Goal: Find contact information: Find contact information

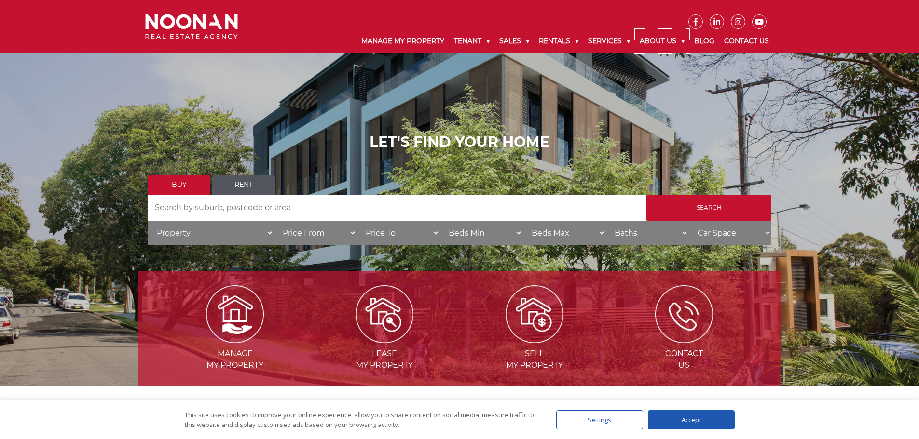
click at [656, 39] on link "About Us" at bounding box center [662, 41] width 54 height 25
click at [679, 58] on li "Our Experts" at bounding box center [699, 66] width 121 height 24
click at [675, 62] on link "Our Experts" at bounding box center [700, 64] width 116 height 13
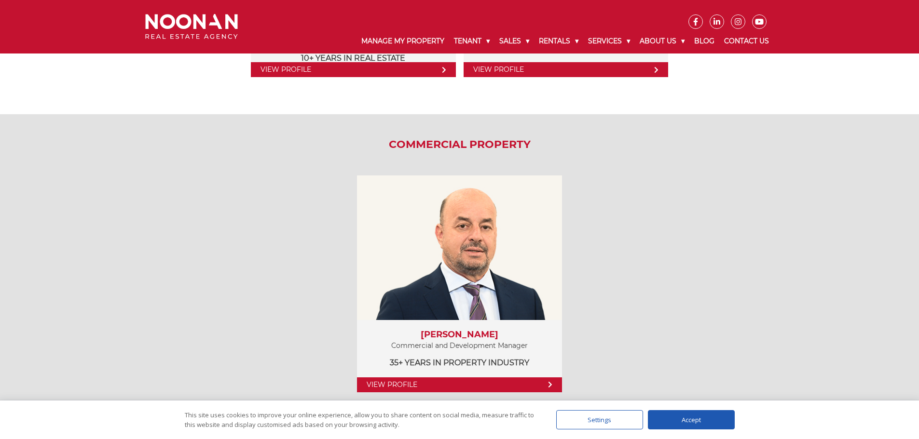
scroll to position [1302, 0]
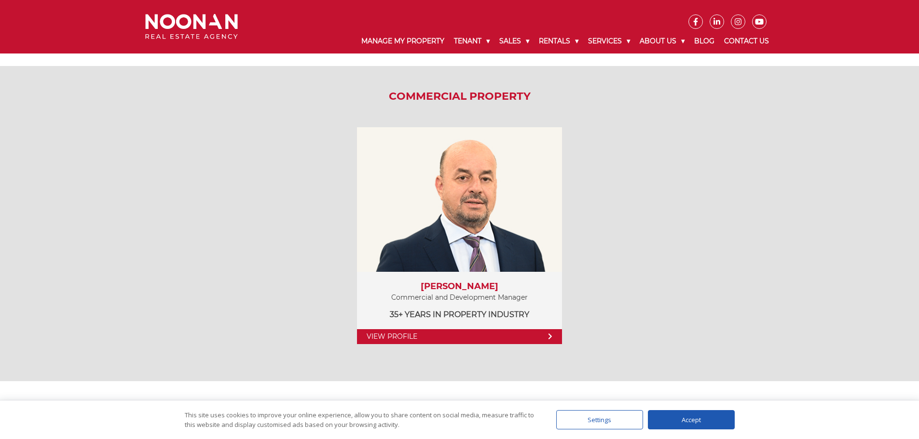
click at [495, 338] on link "View Profile" at bounding box center [459, 336] width 204 height 15
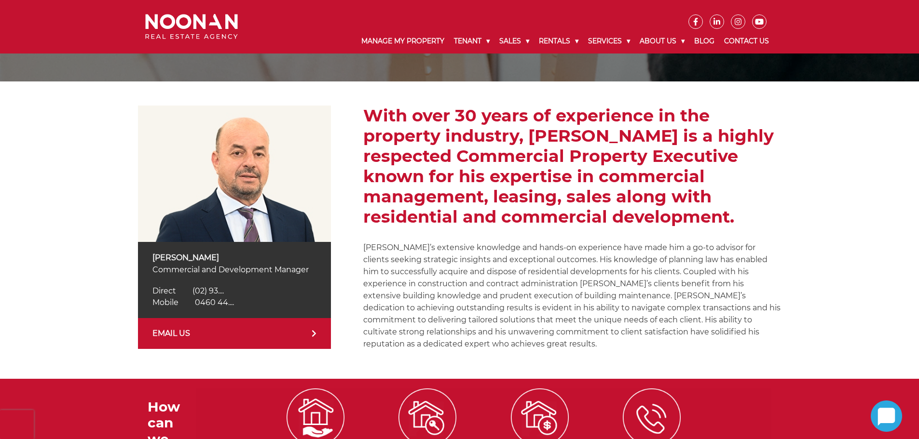
scroll to position [145, 0]
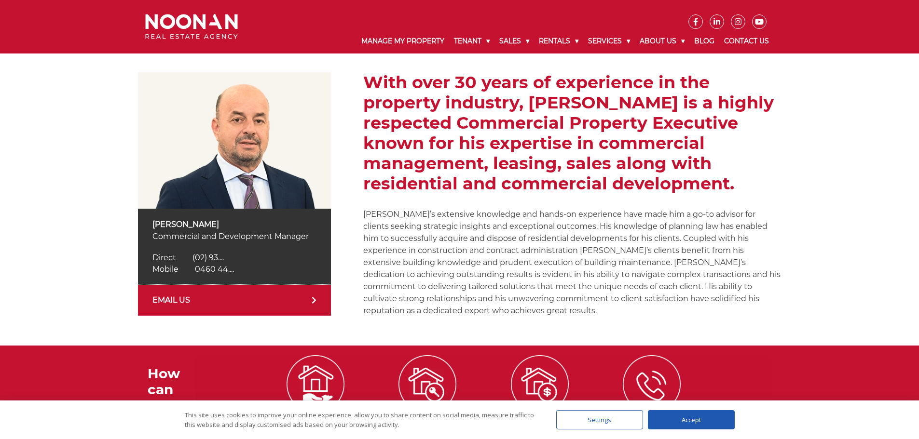
click at [174, 298] on link "EMAIL US" at bounding box center [234, 300] width 193 height 31
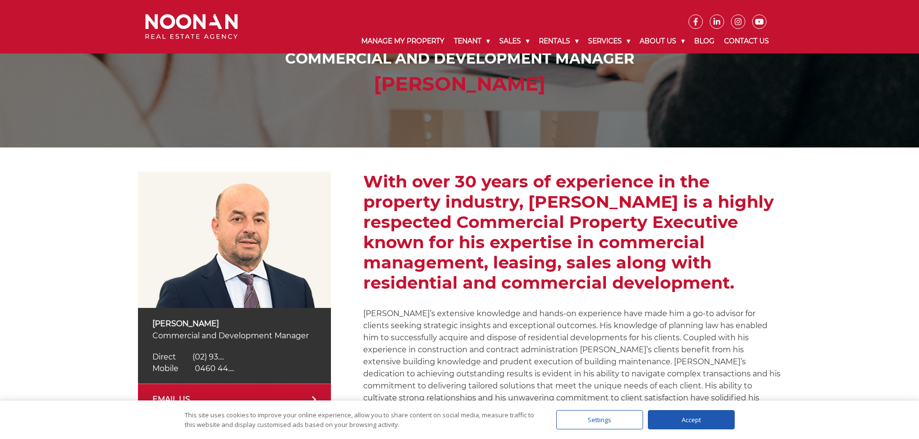
scroll to position [0, 0]
